Goal: Find specific page/section: Find specific page/section

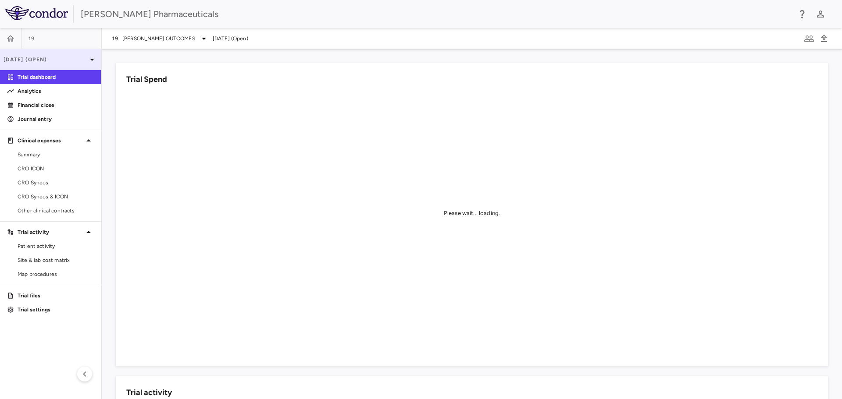
click at [94, 59] on icon at bounding box center [92, 59] width 11 height 11
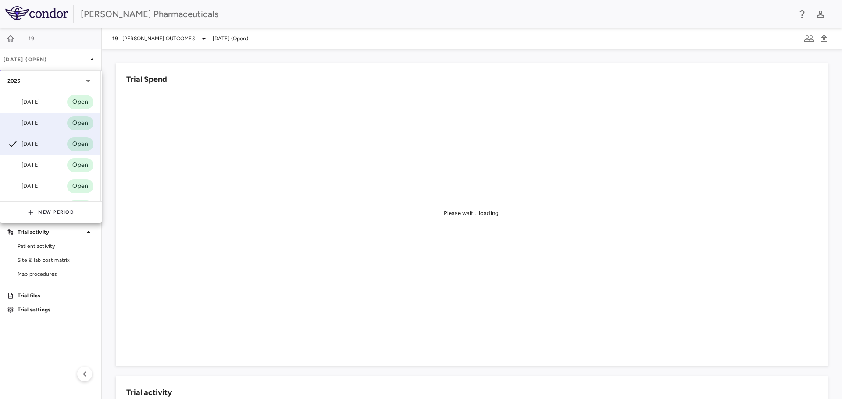
click at [36, 122] on div "Aug 2025" at bounding box center [23, 123] width 32 height 11
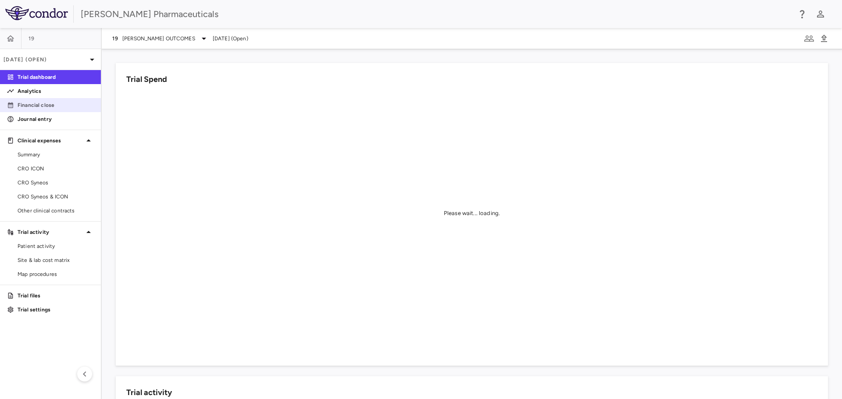
click at [47, 106] on p "Financial close" at bounding box center [56, 105] width 76 height 8
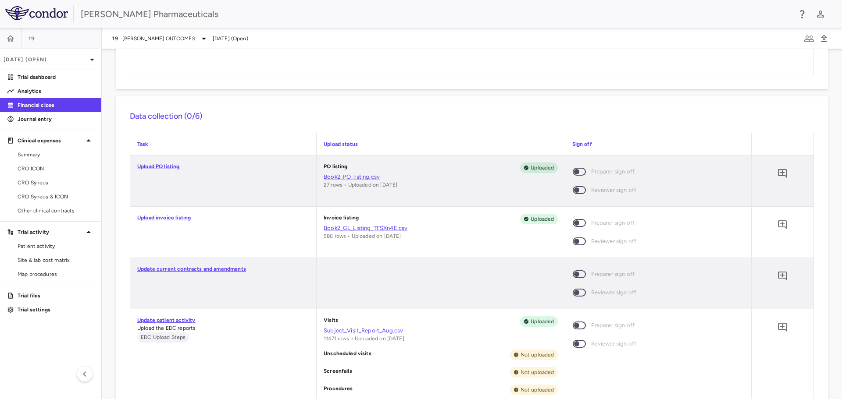
scroll to position [132, 0]
